Goal: Find specific page/section: Find specific page/section

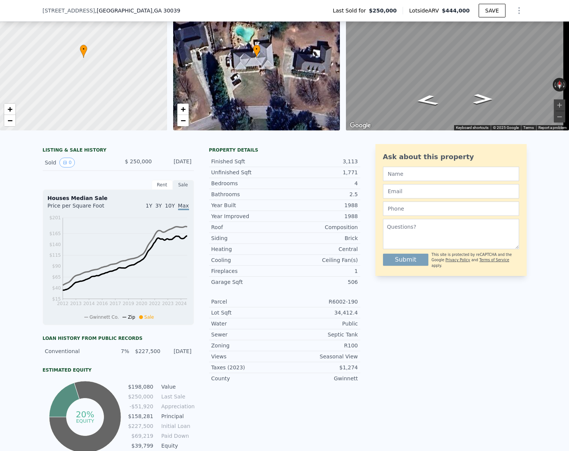
scroll to position [3, 0]
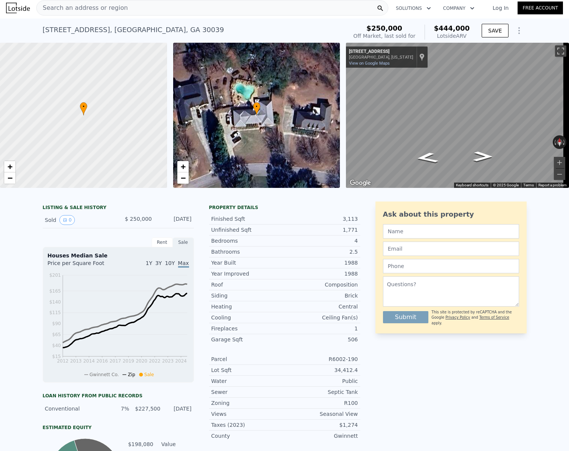
click at [100, 10] on span "Search an address or region" at bounding box center [82, 7] width 91 height 9
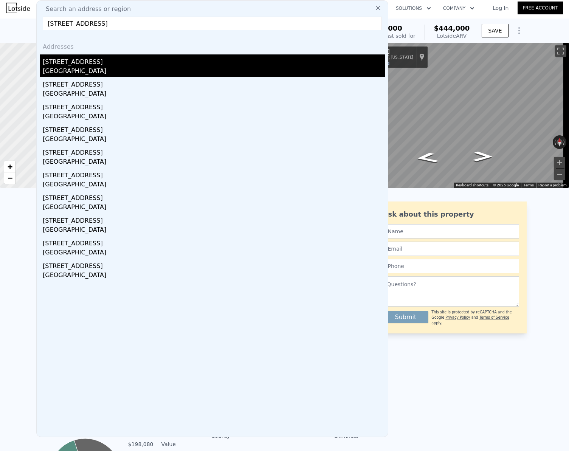
type input "[STREET_ADDRESS]"
click at [109, 69] on div "[GEOGRAPHIC_DATA]" at bounding box center [214, 72] width 342 height 11
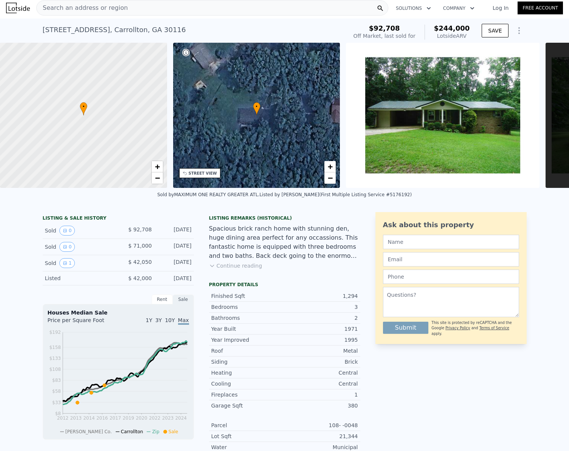
drag, startPoint x: 122, startPoint y: 4, endPoint x: 90, endPoint y: 8, distance: 32.1
click at [90, 8] on span "Search an address or region" at bounding box center [82, 7] width 91 height 9
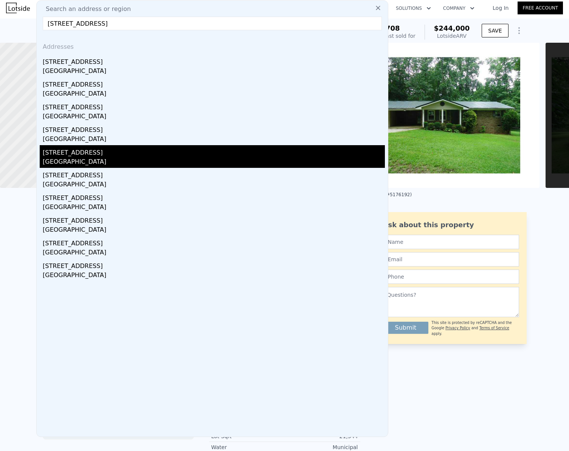
type input "[STREET_ADDRESS]"
click at [88, 158] on div "[GEOGRAPHIC_DATA]" at bounding box center [214, 162] width 342 height 11
